Goal: Transaction & Acquisition: Purchase product/service

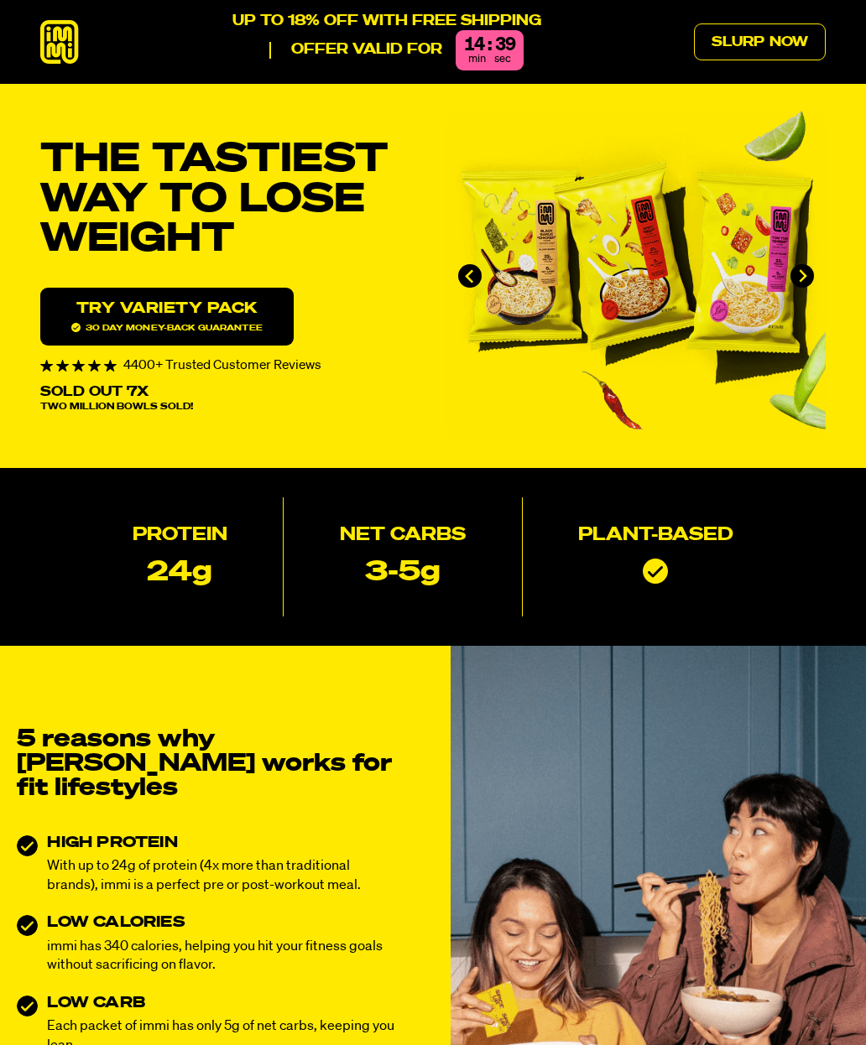
click at [234, 304] on link "Try variety Pack 30 day money-back guarantee" at bounding box center [166, 317] width 253 height 58
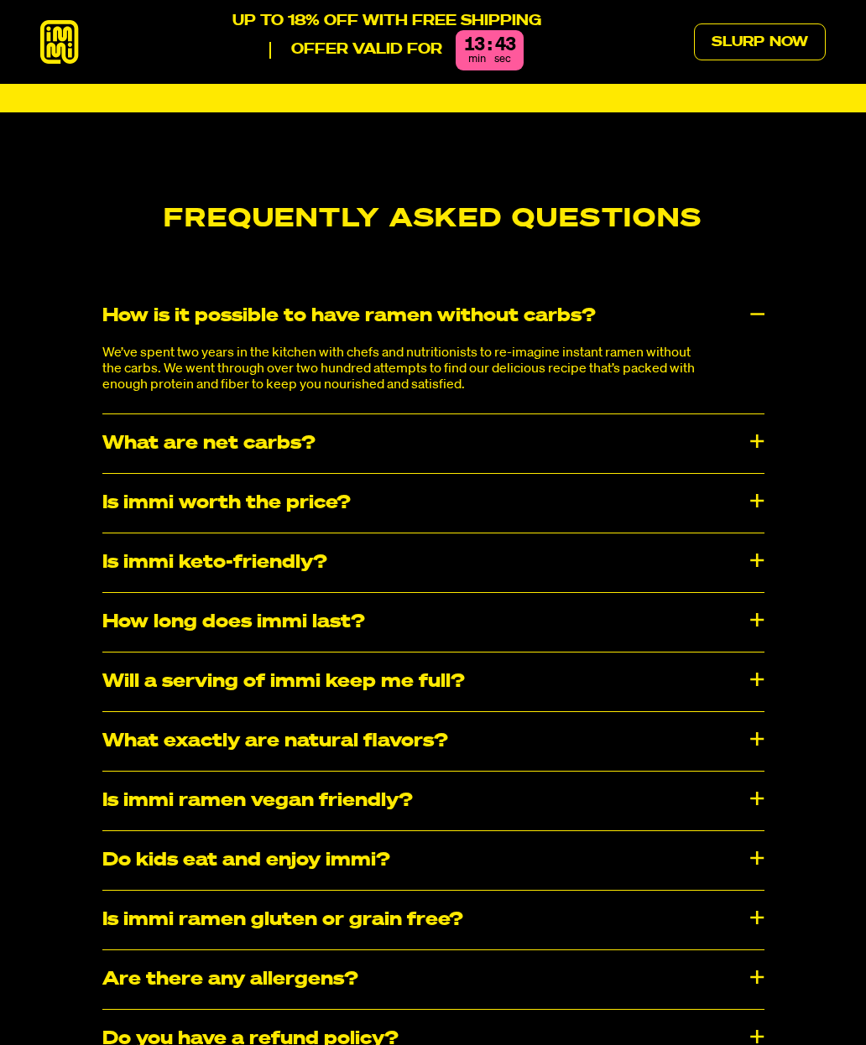
scroll to position [8025, 0]
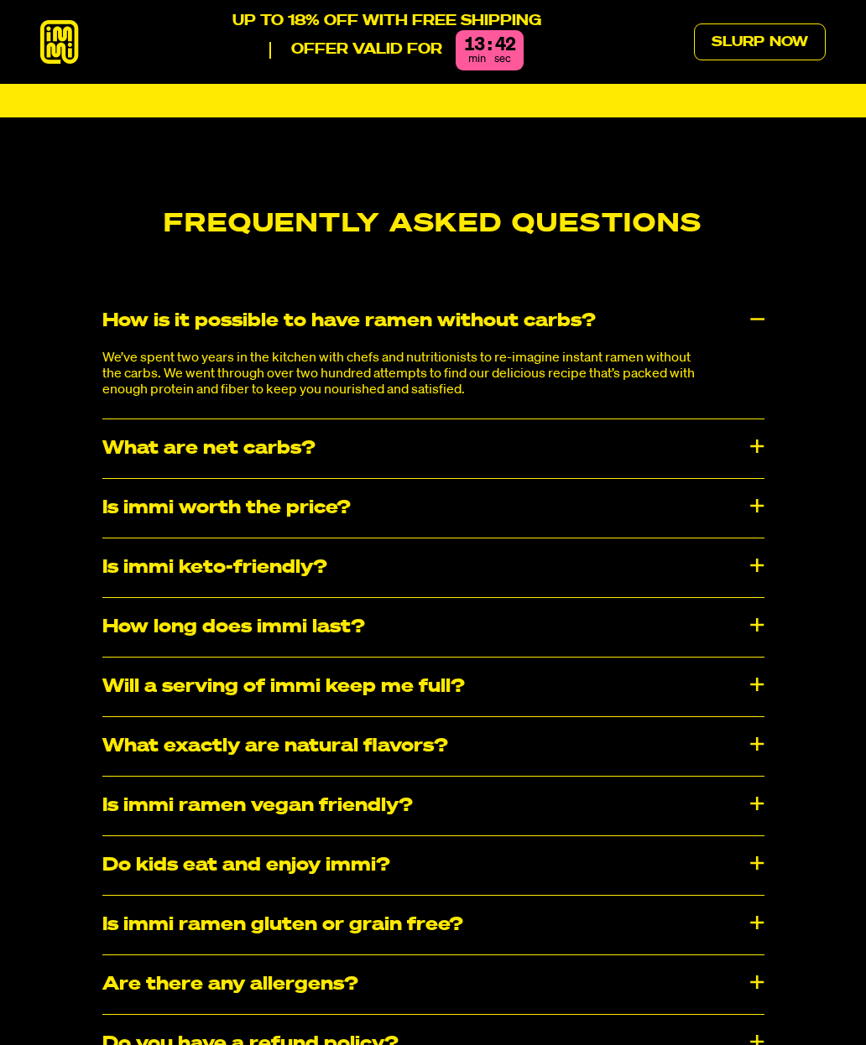
click at [718, 479] on div "Is immi worth the price?" at bounding box center [433, 508] width 662 height 59
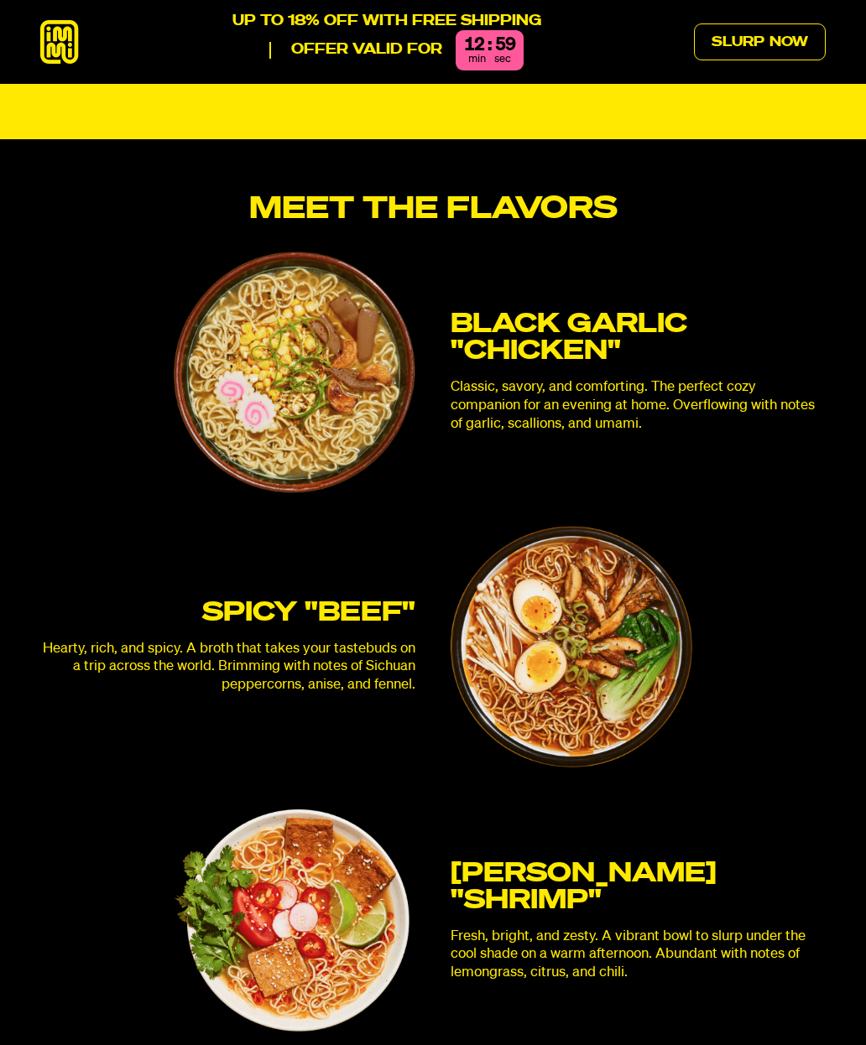
scroll to position [4020, 0]
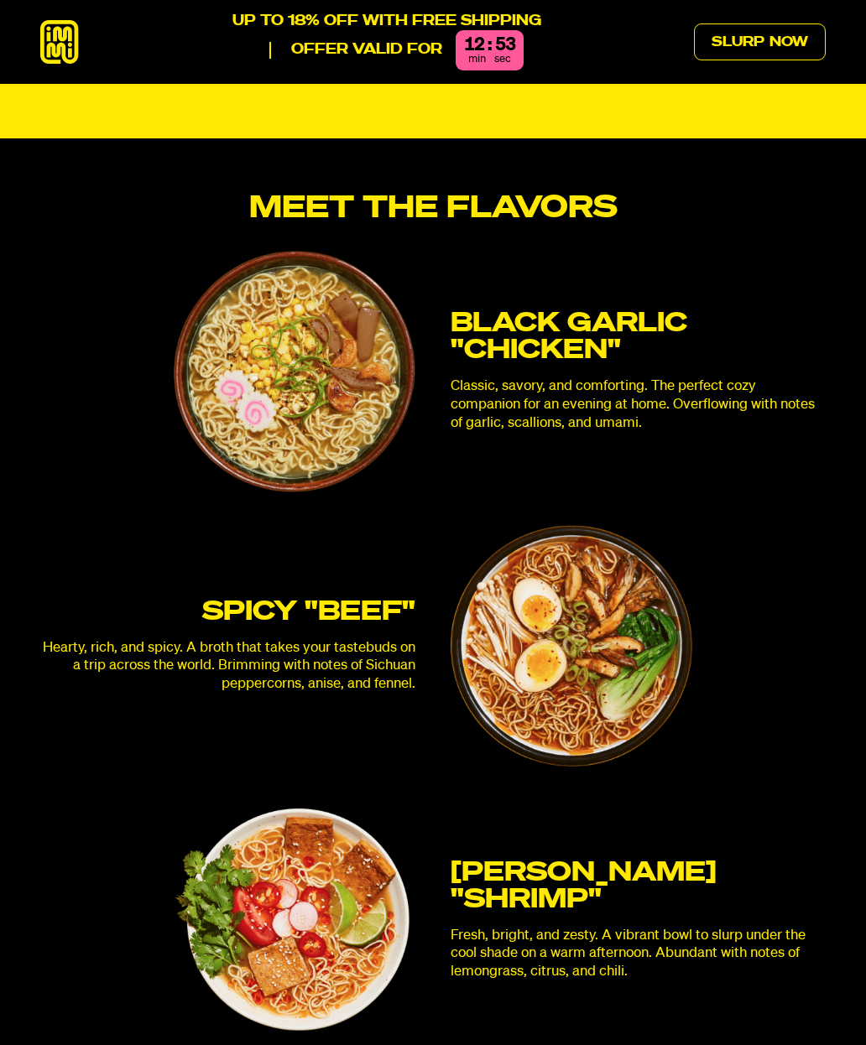
click at [778, 33] on link "Slurp Now" at bounding box center [760, 41] width 132 height 37
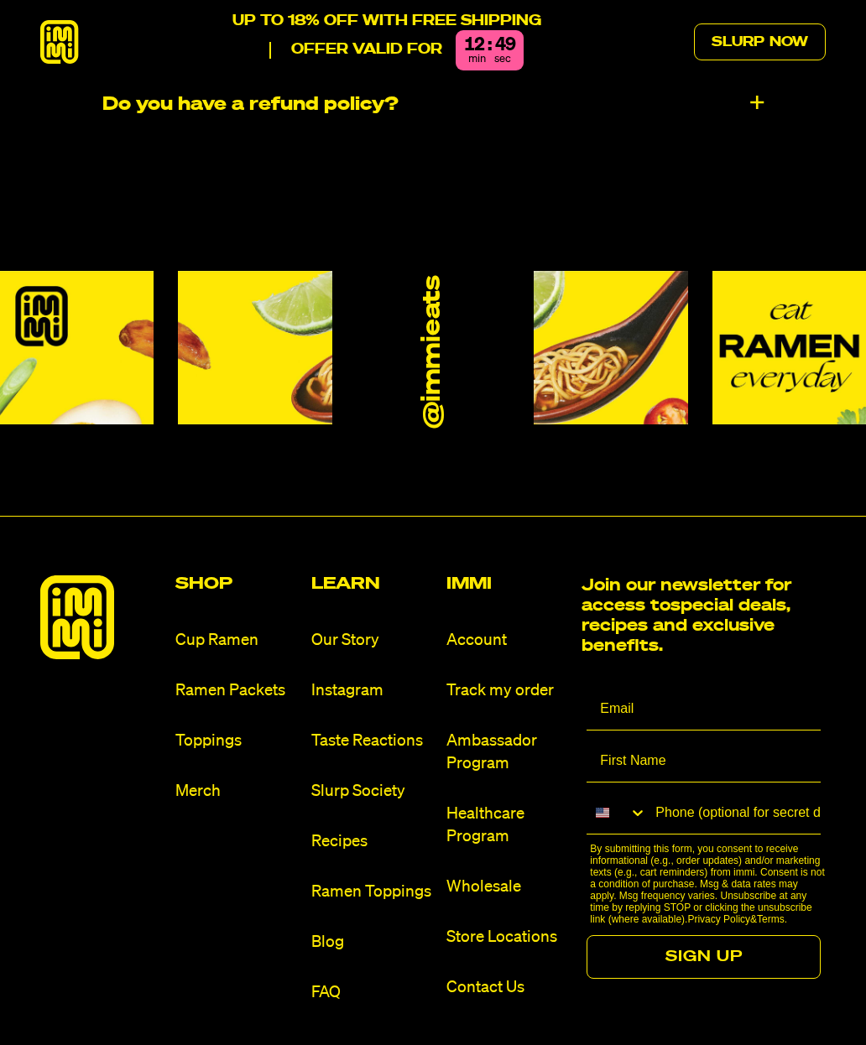
scroll to position [9187, 0]
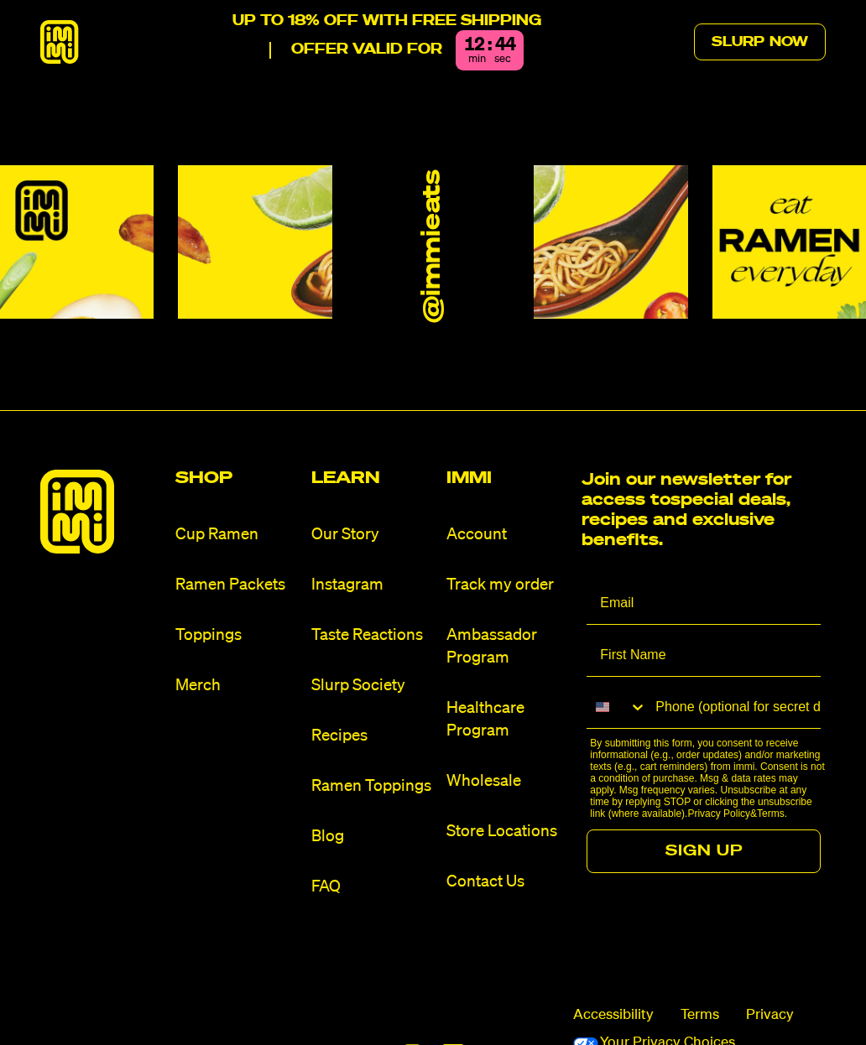
click at [221, 624] on link "Toppings" at bounding box center [236, 635] width 122 height 23
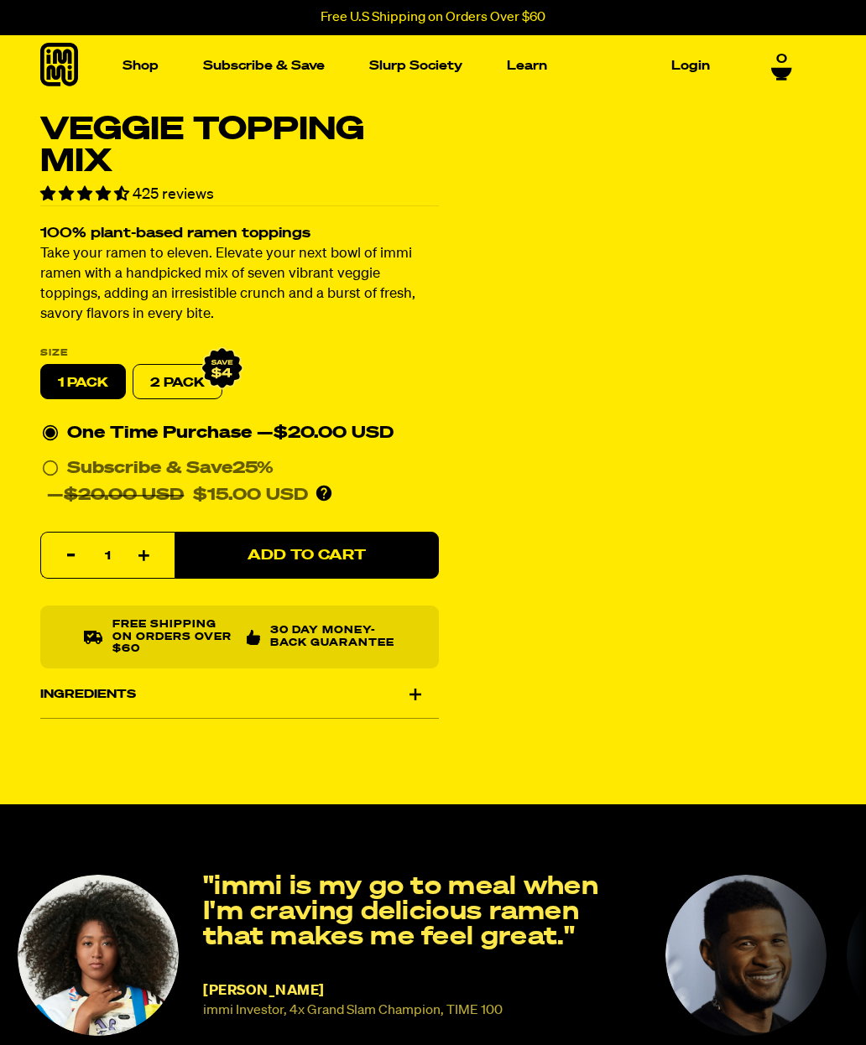
click at [171, 374] on label "2 PACK" at bounding box center [178, 382] width 90 height 35
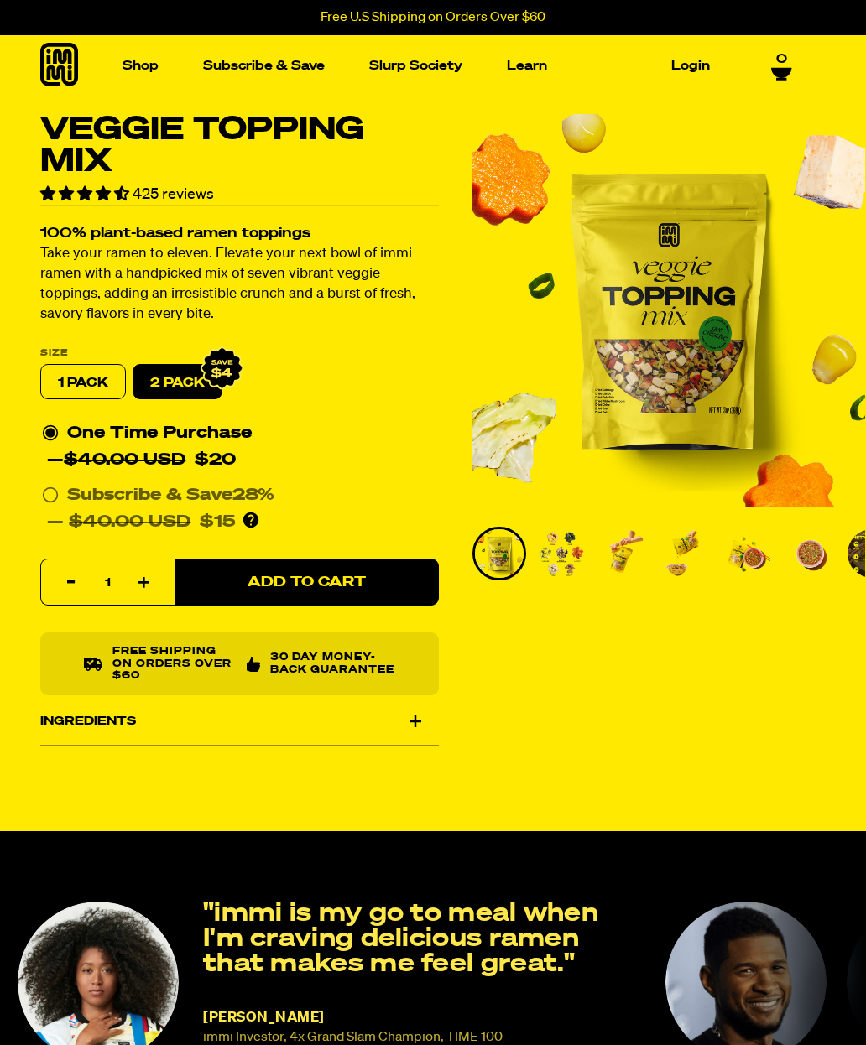
click at [562, 567] on img "Go to slide 2" at bounding box center [561, 553] width 49 height 49
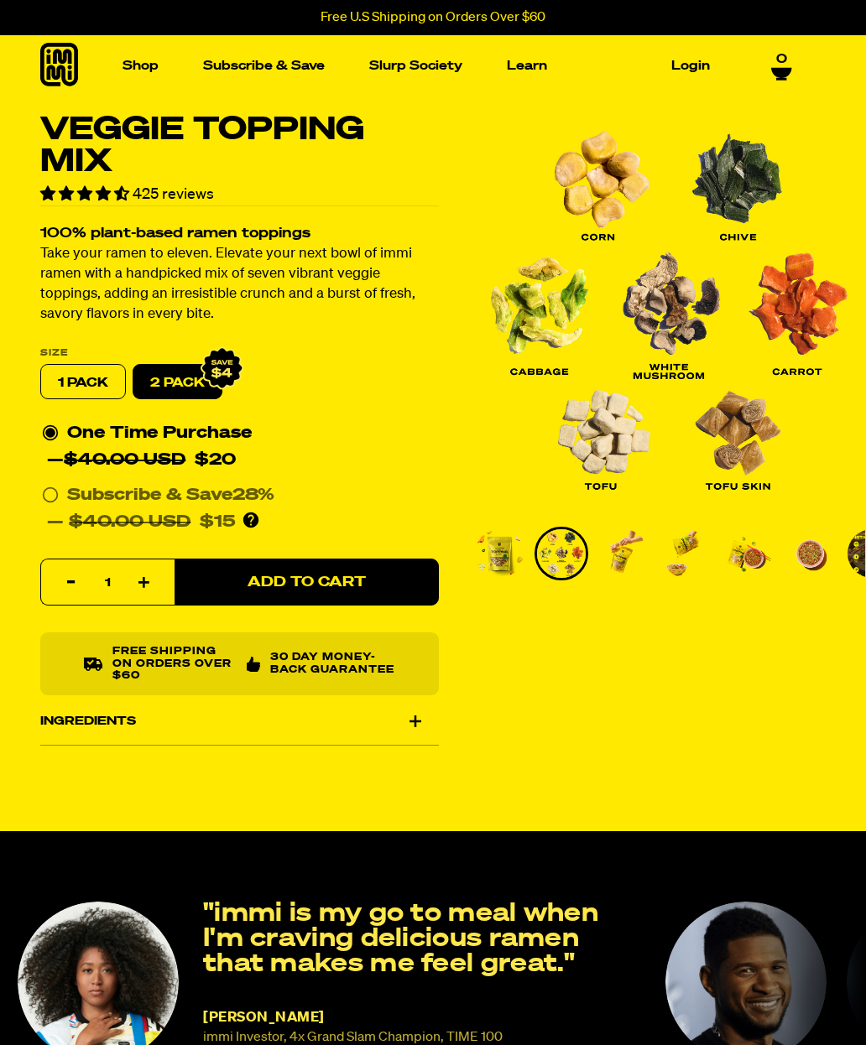
click at [624, 558] on img "Go to slide 3" at bounding box center [623, 553] width 49 height 49
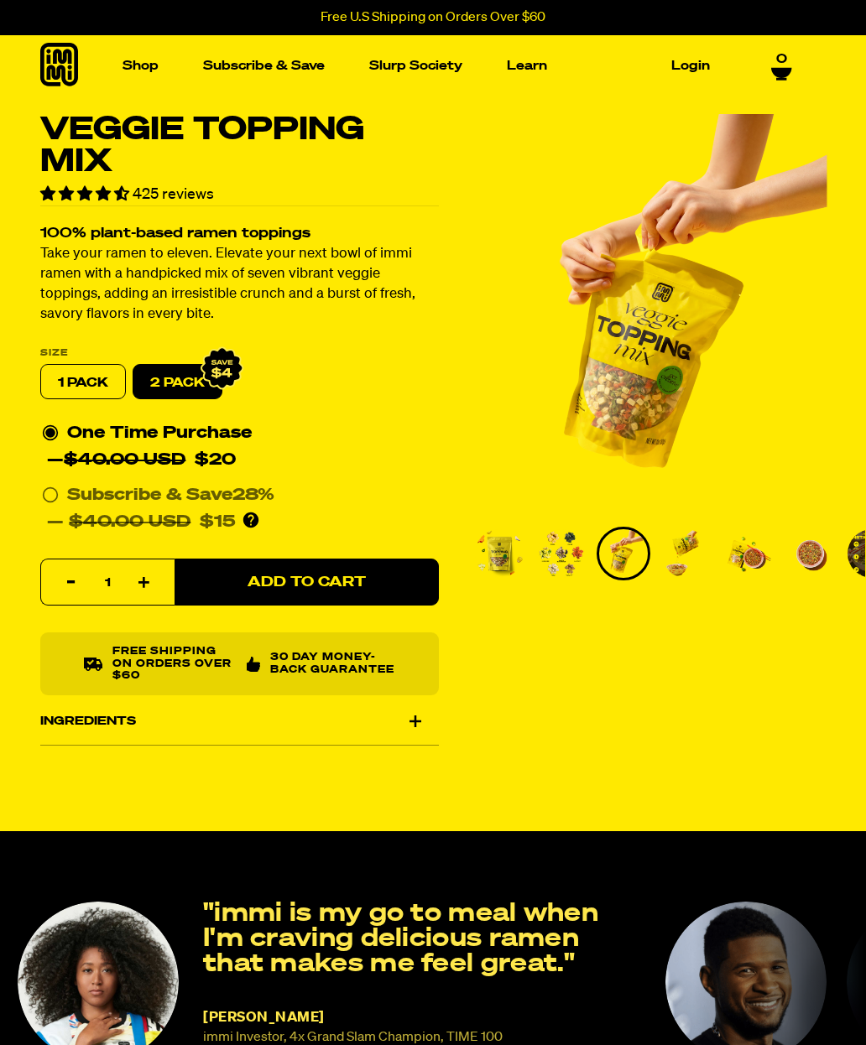
click at [722, 555] on li "Go to slide 5" at bounding box center [747, 554] width 54 height 54
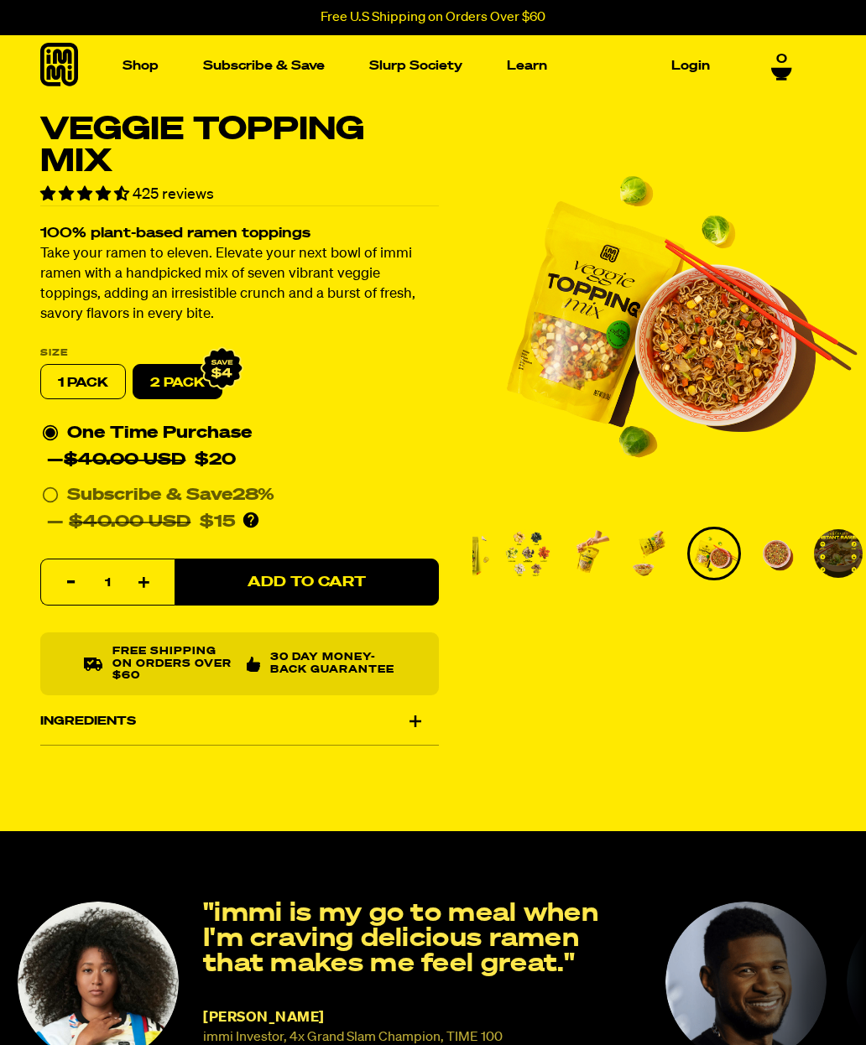
click at [780, 549] on img "Go to slide 6" at bounding box center [776, 553] width 49 height 49
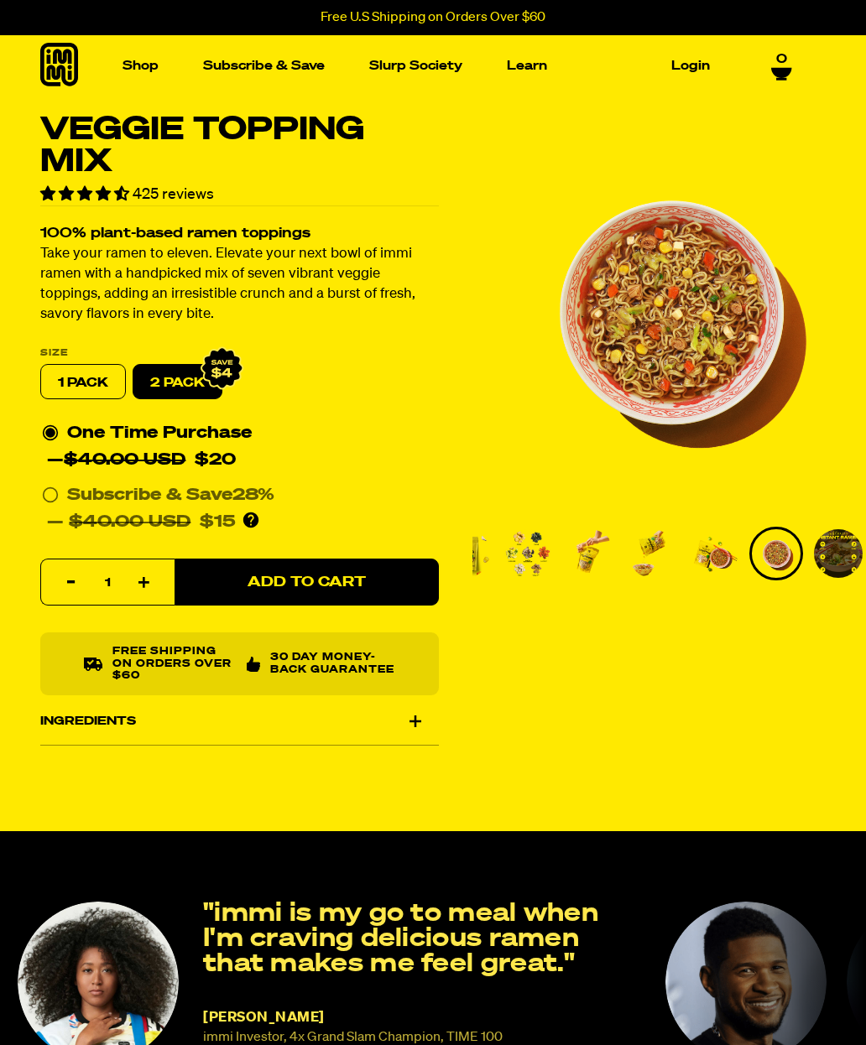
click at [835, 556] on img "Go to slide 7" at bounding box center [838, 553] width 49 height 49
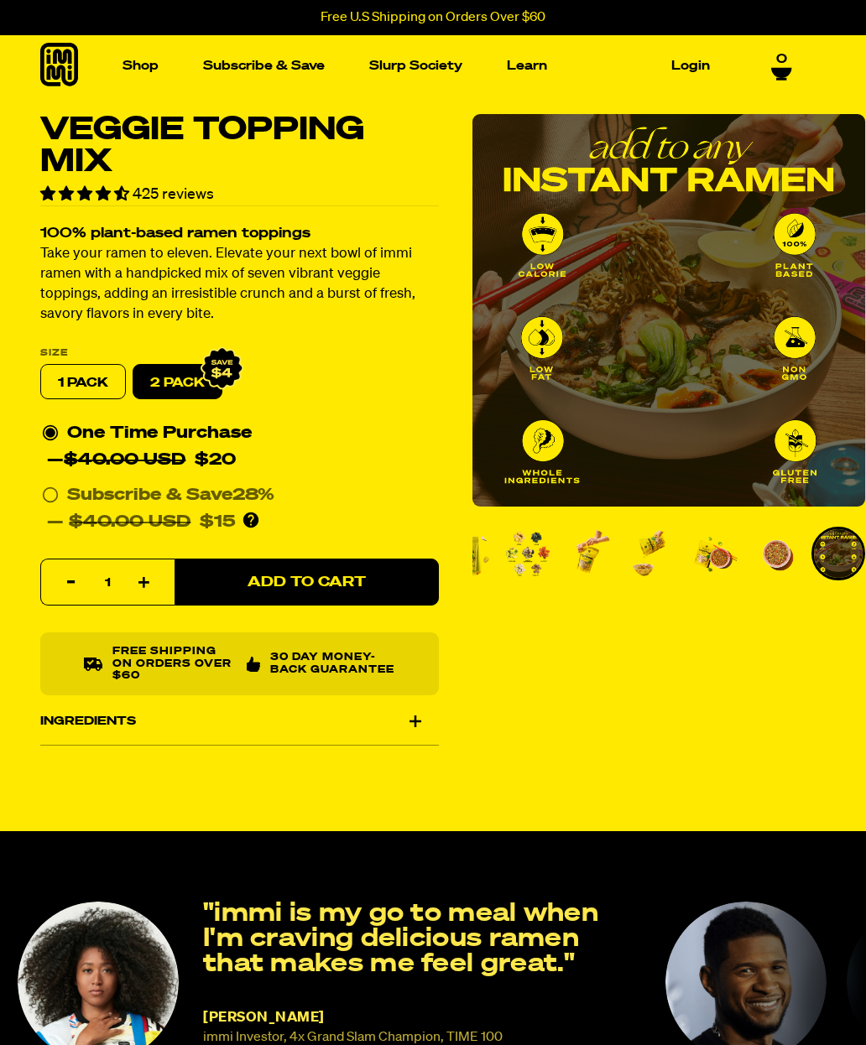
click at [337, 581] on span "Add to Cart" at bounding box center [306, 582] width 118 height 14
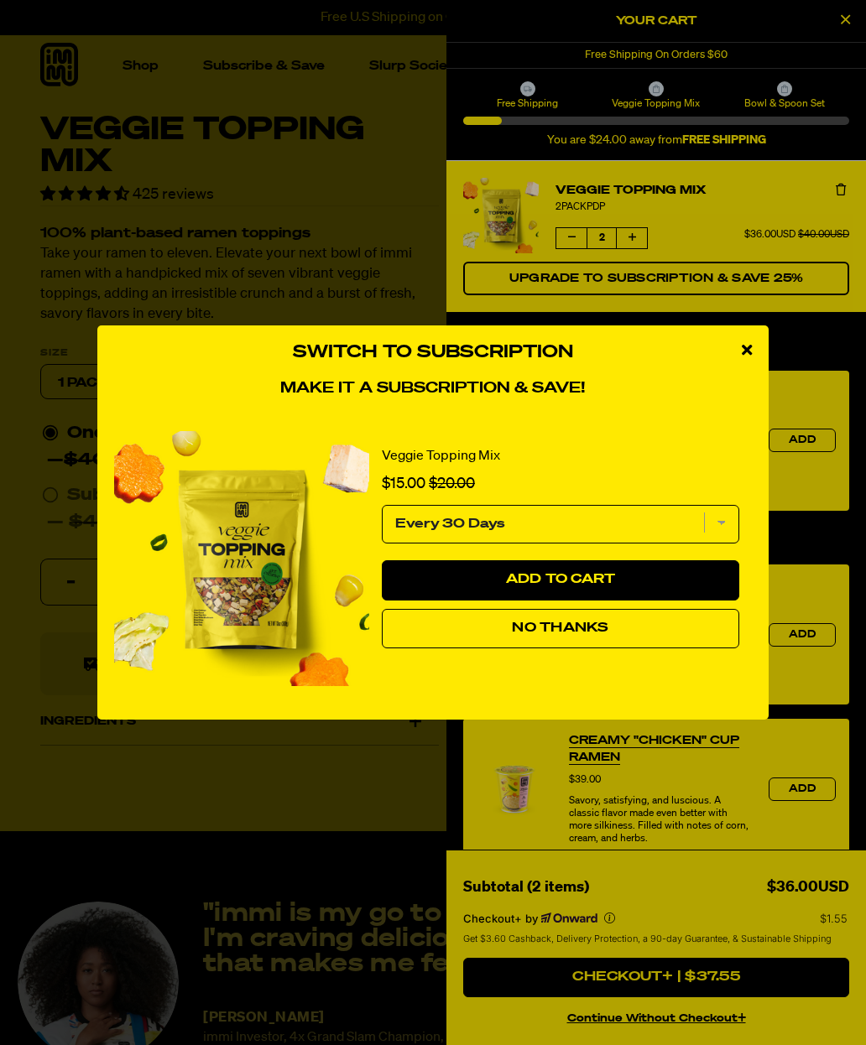
click at [565, 623] on span "No Thanks" at bounding box center [560, 627] width 96 height 13
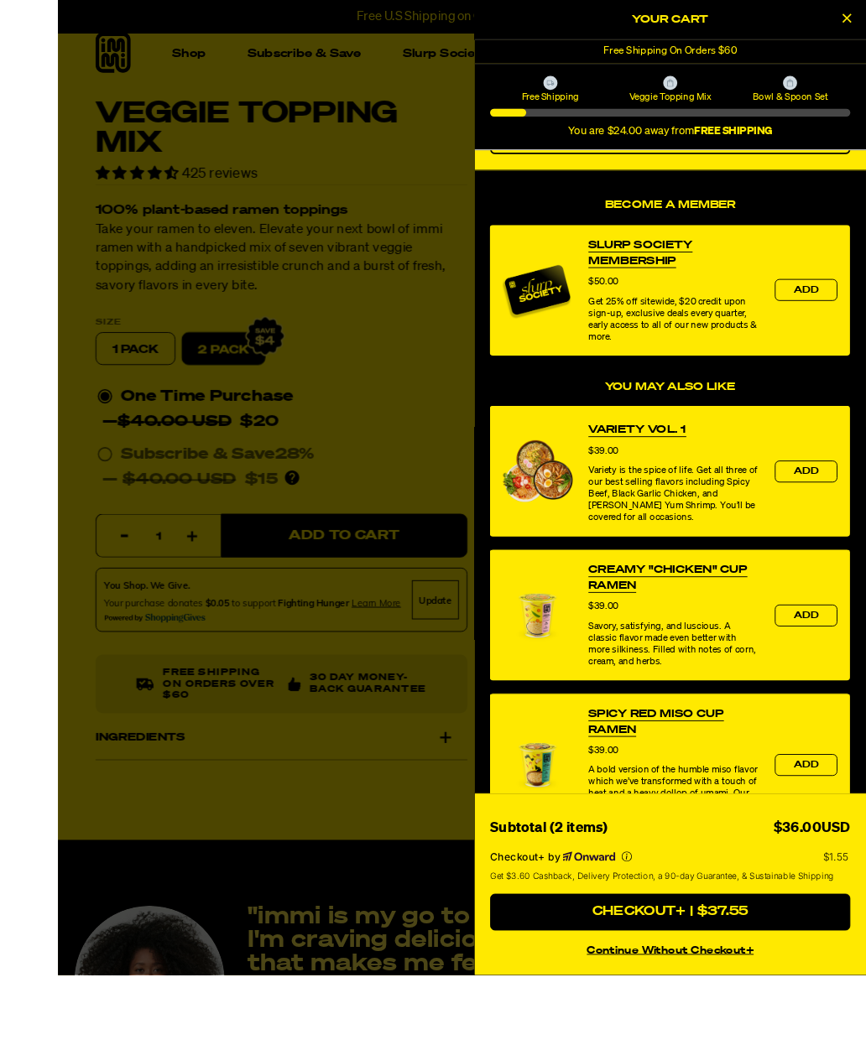
scroll to position [7, 0]
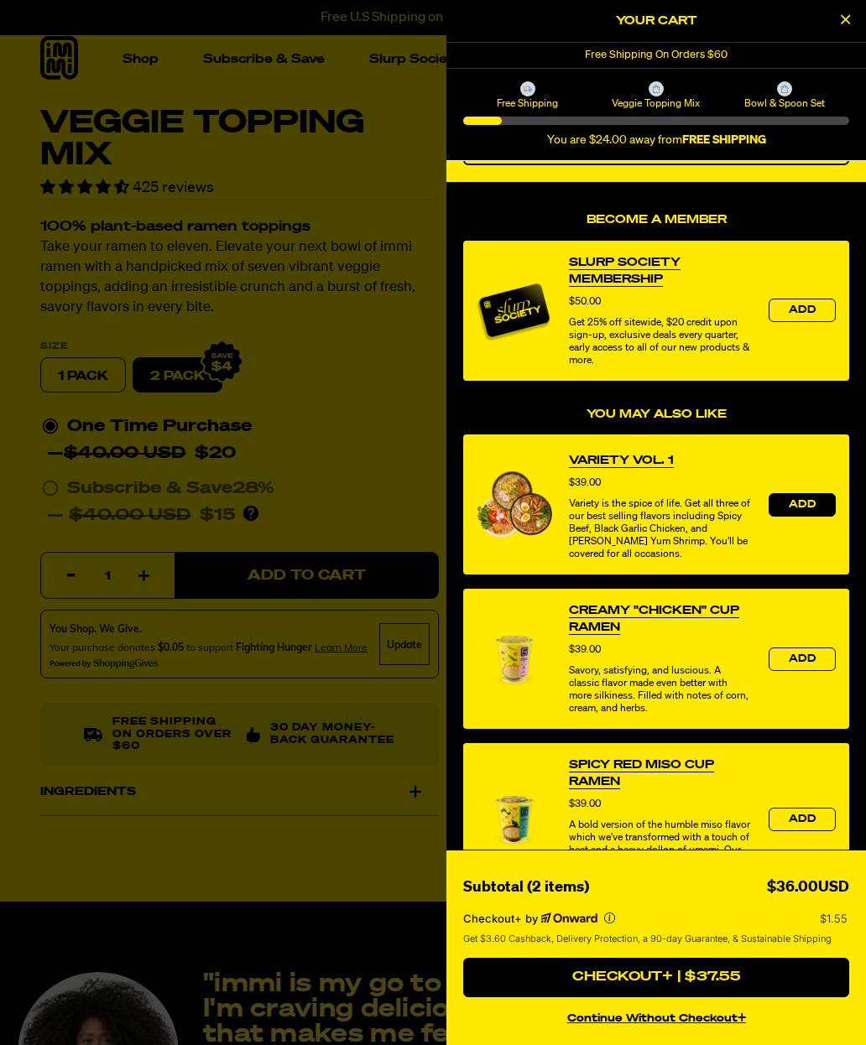
click at [802, 506] on span "Add" at bounding box center [801, 505] width 27 height 10
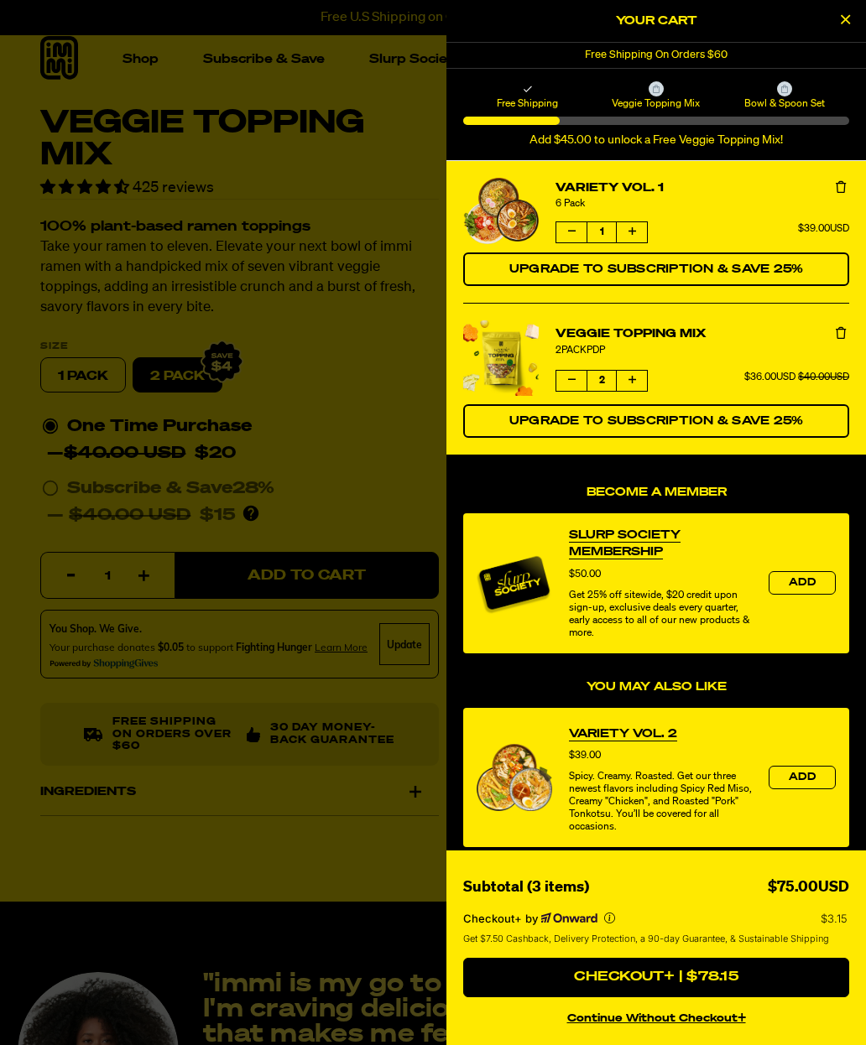
click at [558, 372] on button "Decrease quantity of Veggie Topping Mix" at bounding box center [571, 381] width 30 height 20
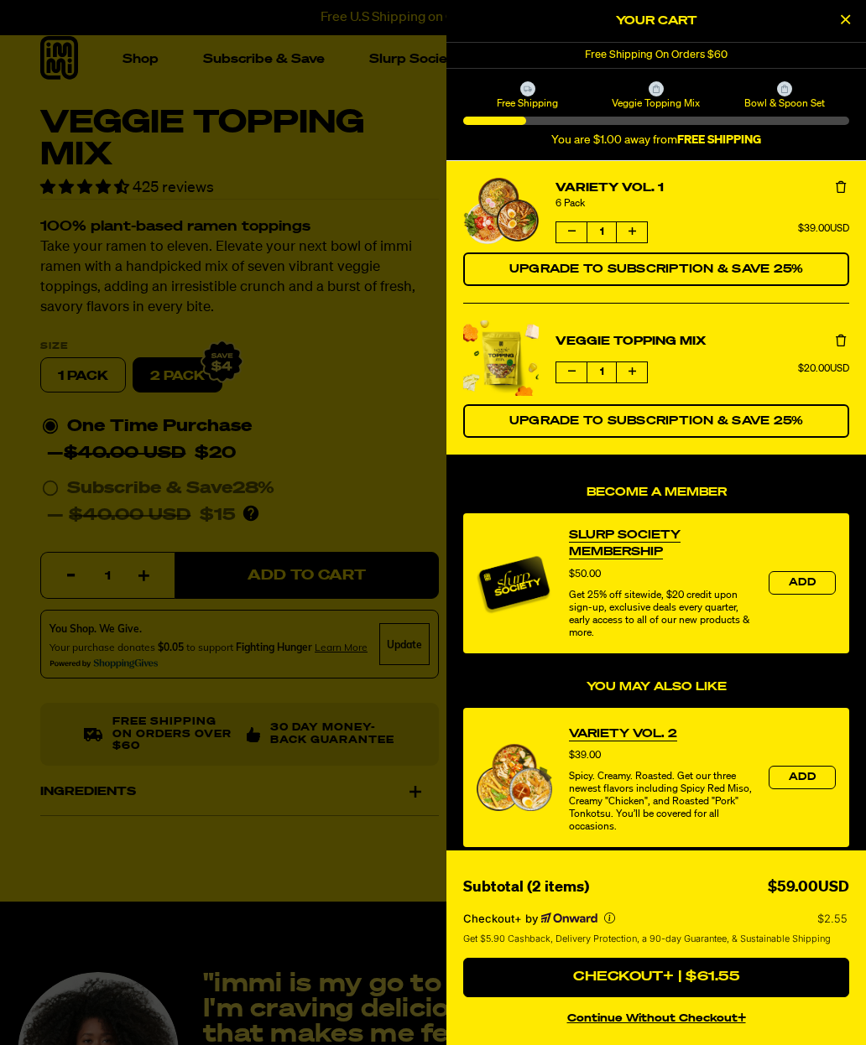
click at [628, 368] on icon "Increase quantity of Veggie Topping Mix" at bounding box center [632, 372] width 8 height 10
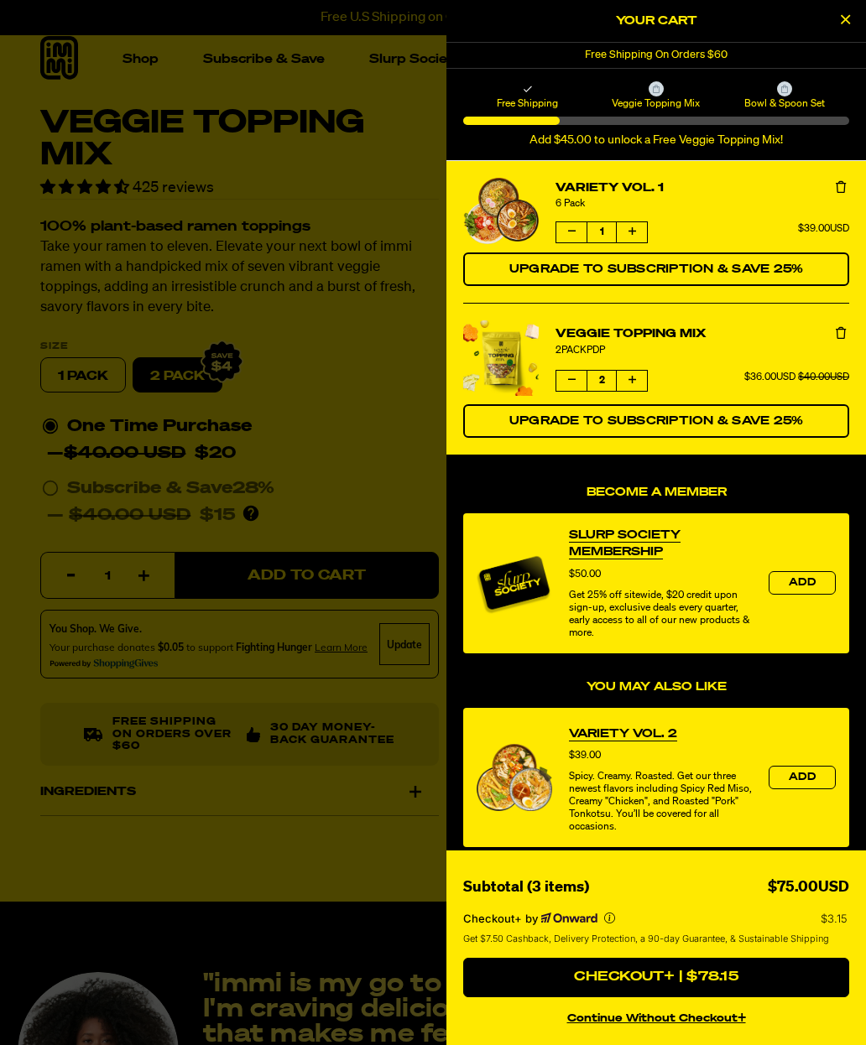
click at [561, 384] on button "Decrease quantity of Veggie Topping Mix" at bounding box center [571, 381] width 30 height 20
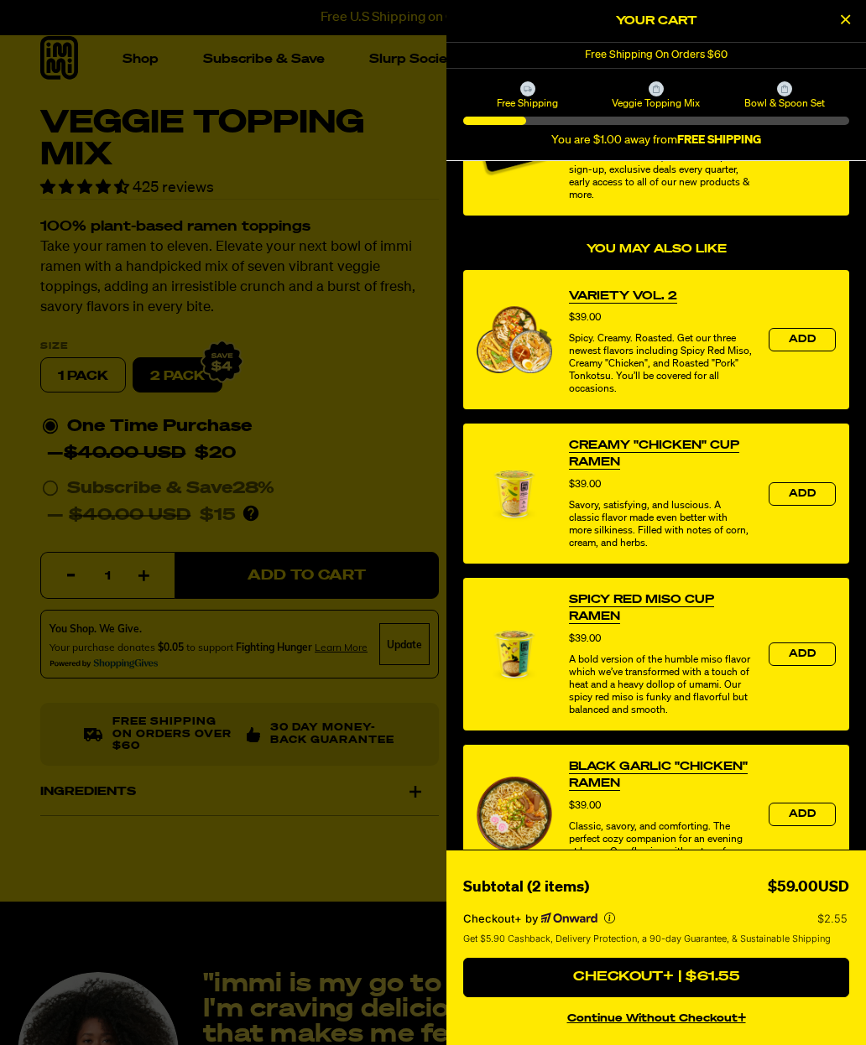
scroll to position [438, 0]
click at [731, 1028] on button "continue without Checkout+" at bounding box center [656, 1016] width 386 height 24
